Goal: Task Accomplishment & Management: Use online tool/utility

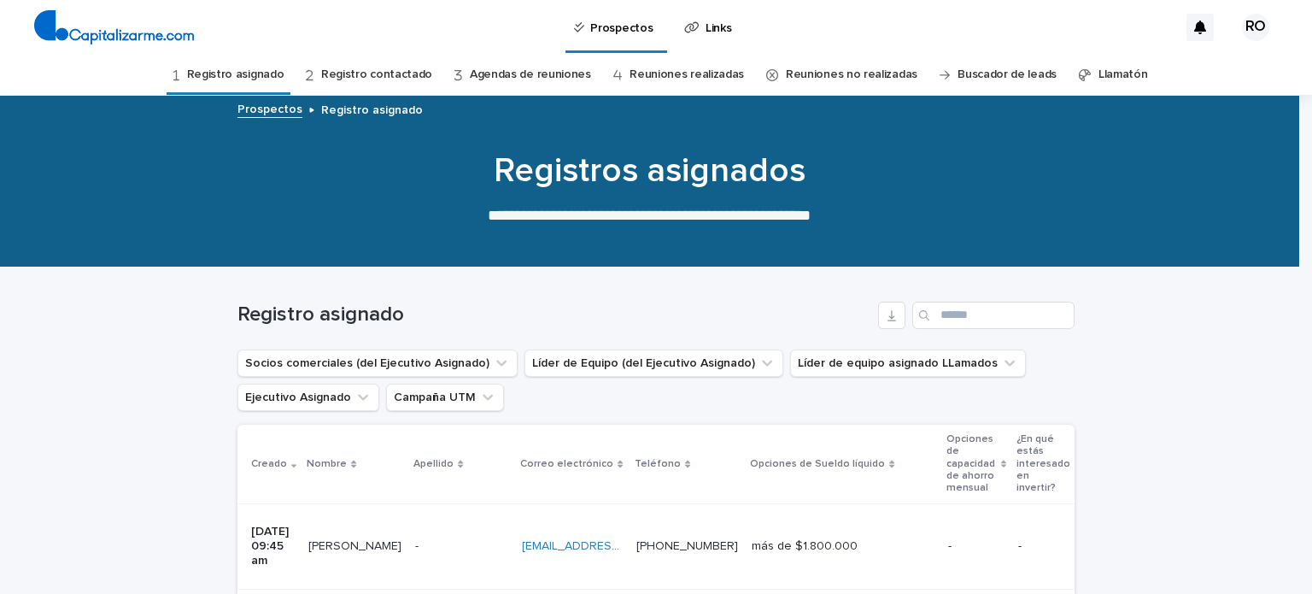
scroll to position [352, 0]
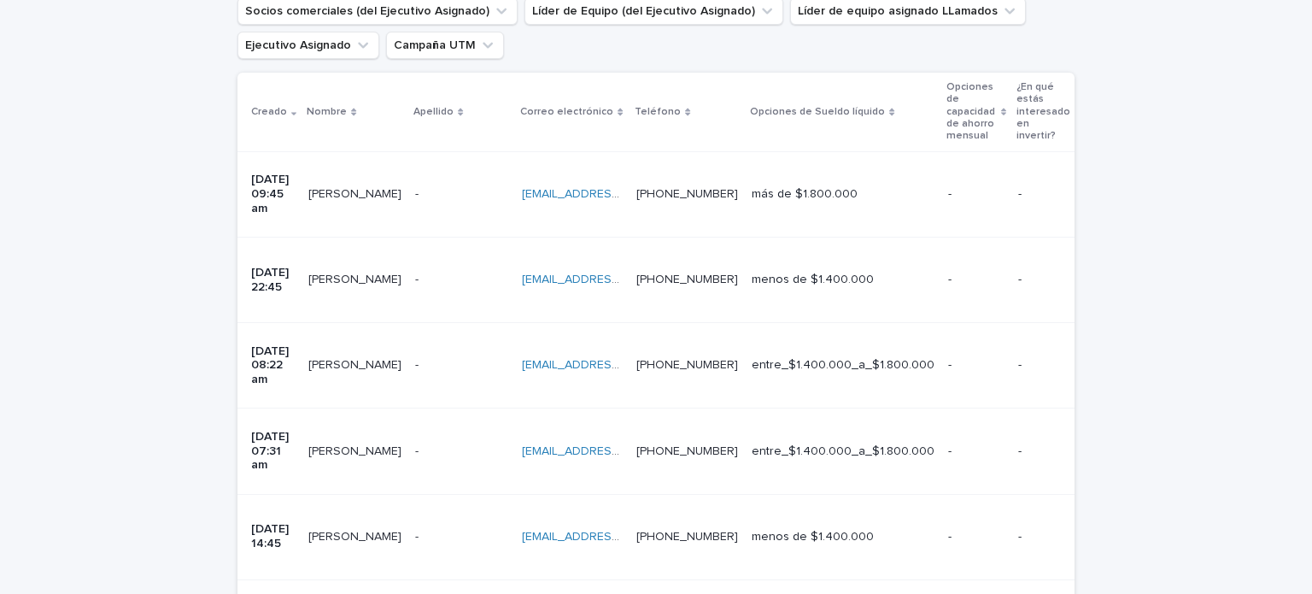
click at [454, 358] on p at bounding box center [461, 365] width 93 height 15
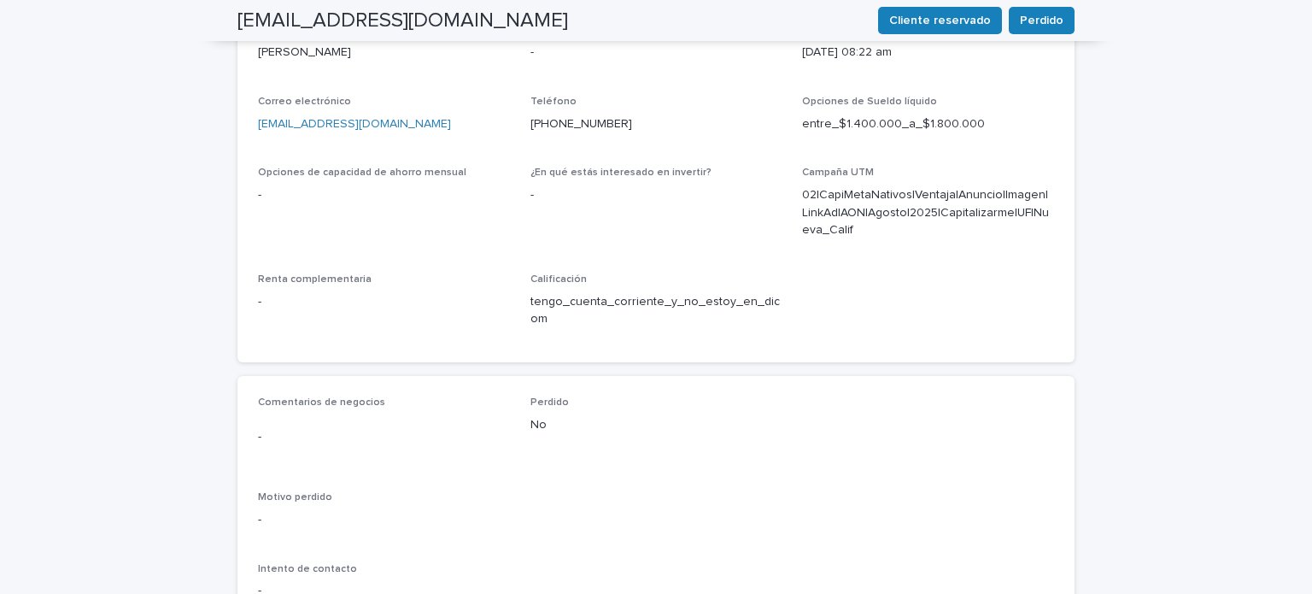
scroll to position [768, 0]
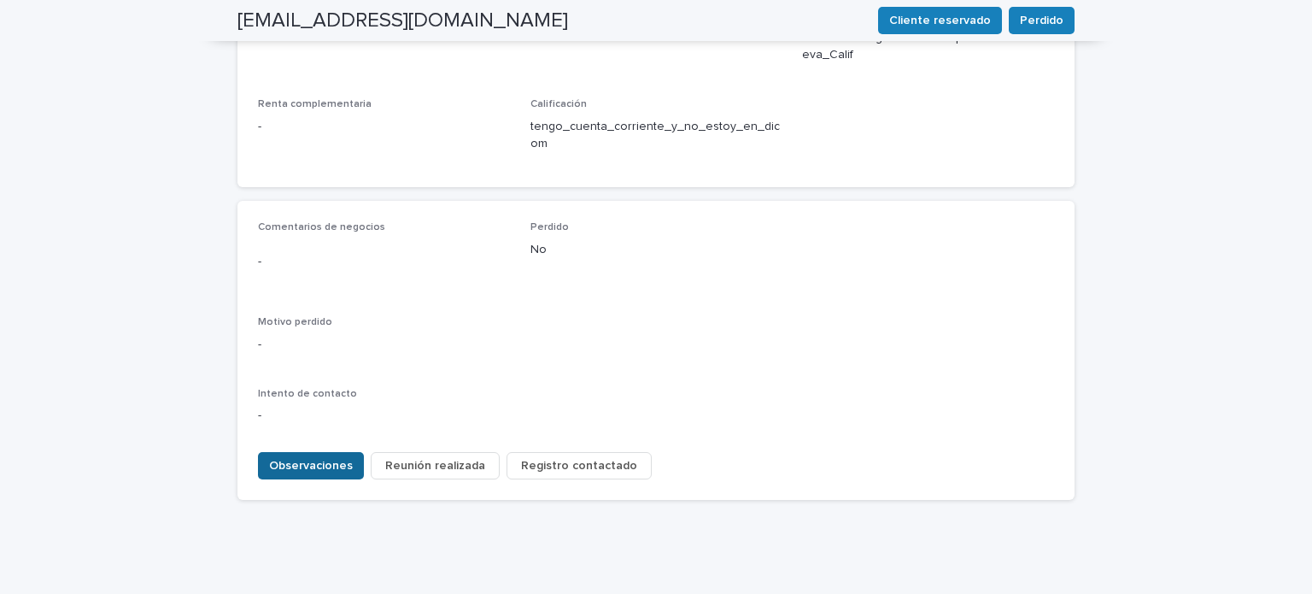
click at [308, 460] on font "Observaciones" at bounding box center [311, 466] width 84 height 12
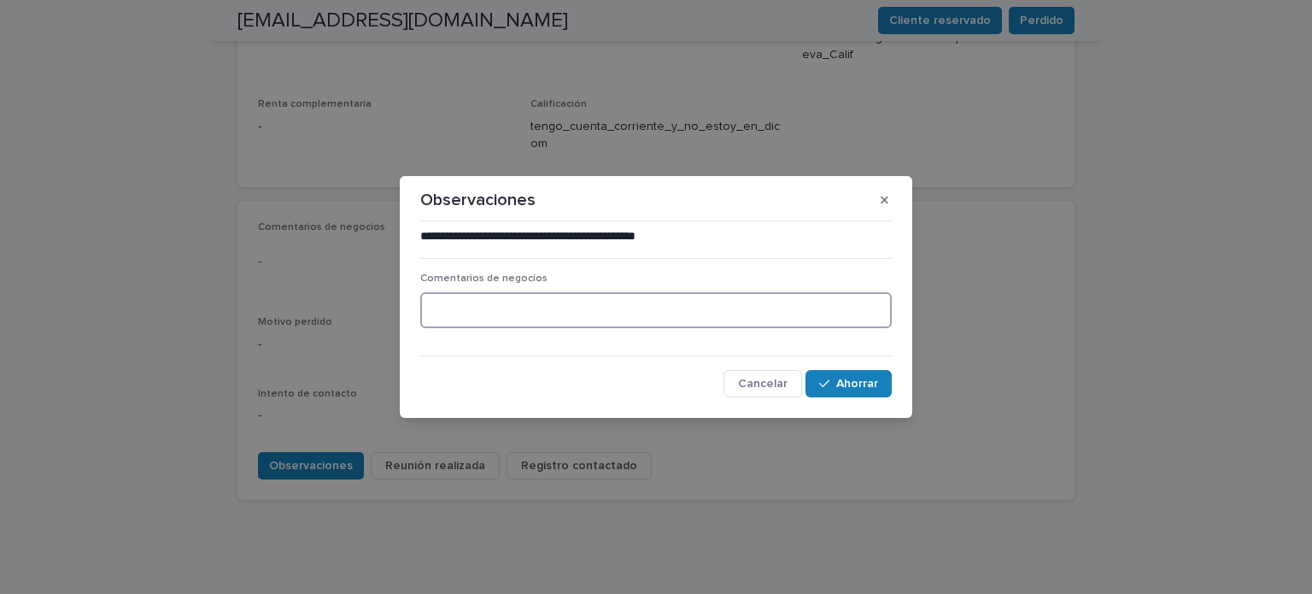
click at [531, 317] on textarea at bounding box center [655, 310] width 471 height 37
type textarea "**********"
click at [861, 390] on button "Ahorrar" at bounding box center [848, 383] width 86 height 27
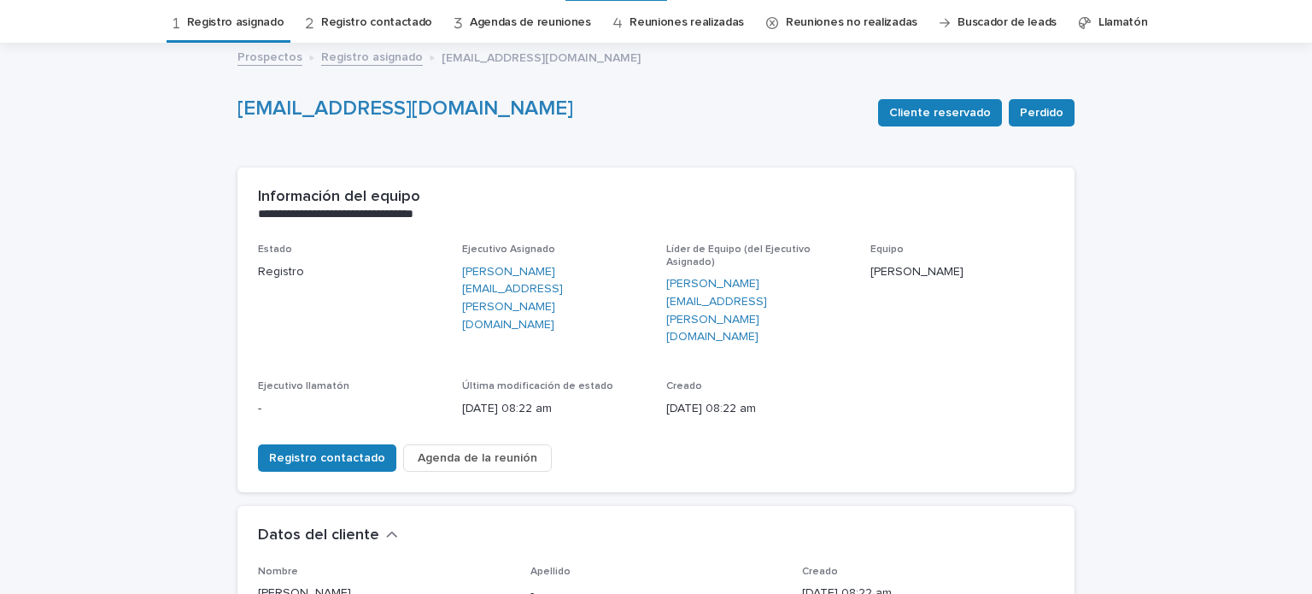
scroll to position [0, 0]
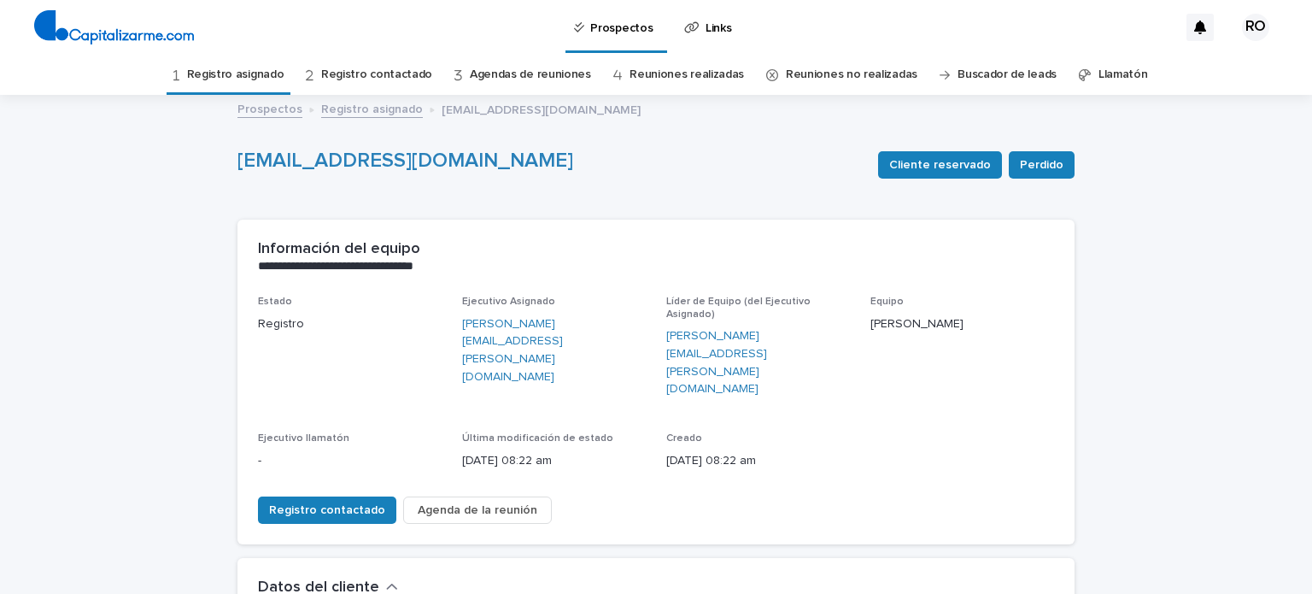
click at [259, 71] on font "Registro asignado" at bounding box center [235, 74] width 97 height 12
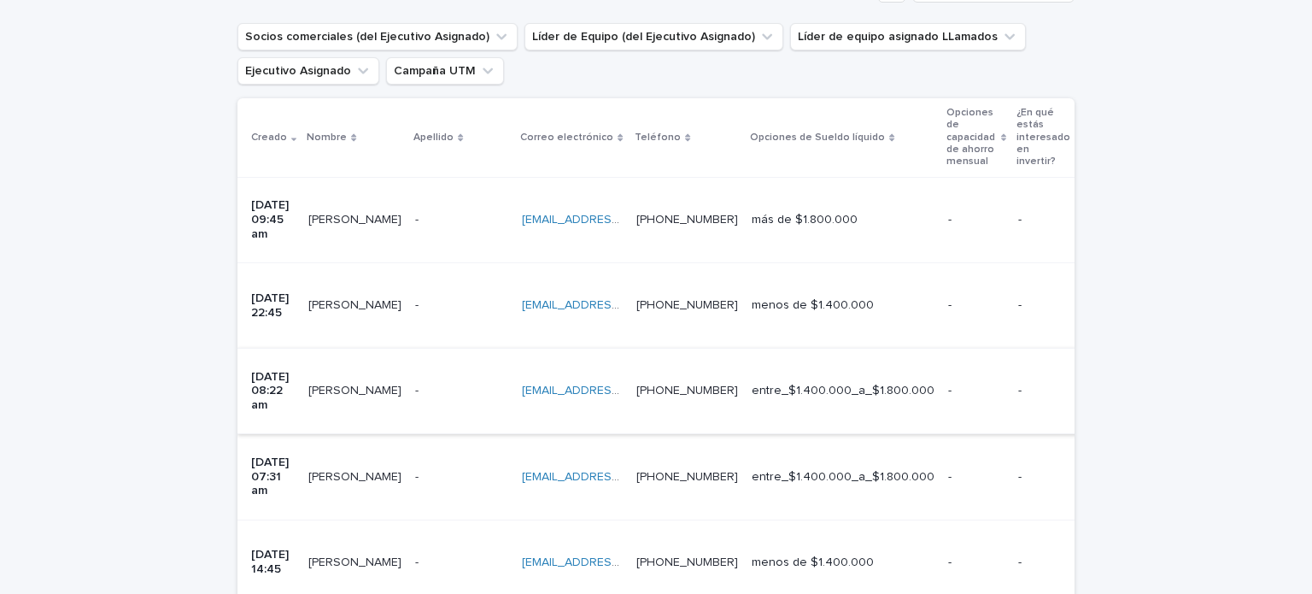
scroll to position [328, 0]
